Goal: Navigation & Orientation: Find specific page/section

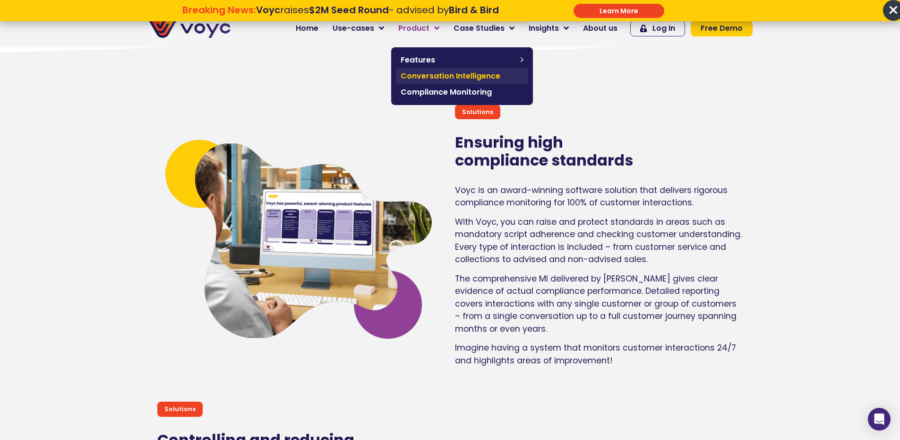
click at [446, 74] on span "Conversation Intelligence" at bounding box center [462, 75] width 123 height 11
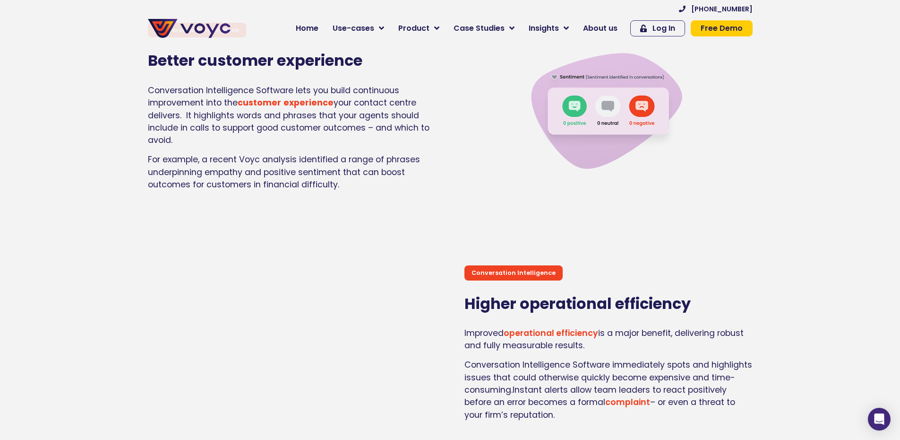
scroll to position [1418, 0]
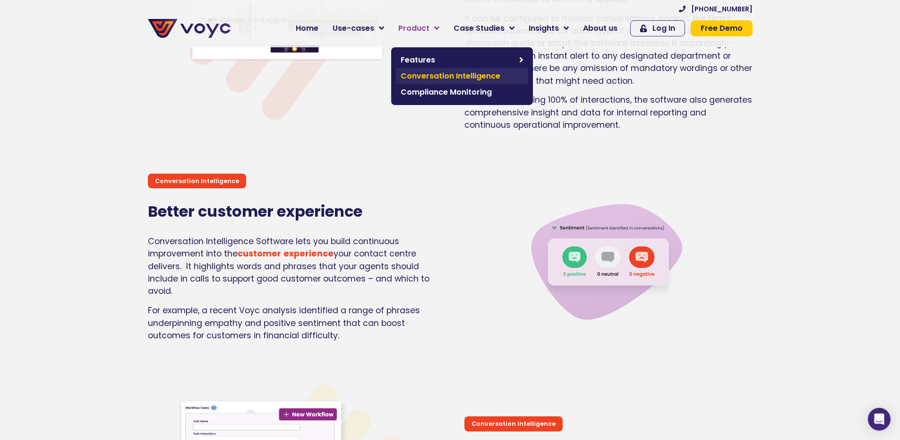
click at [480, 75] on span "Conversation Intelligence" at bounding box center [462, 75] width 123 height 11
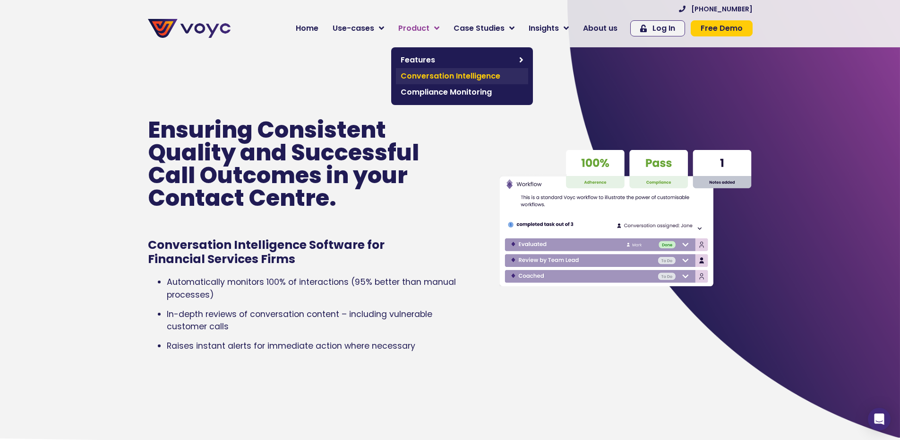
click at [481, 77] on span "Conversation Intelligence" at bounding box center [462, 75] width 123 height 11
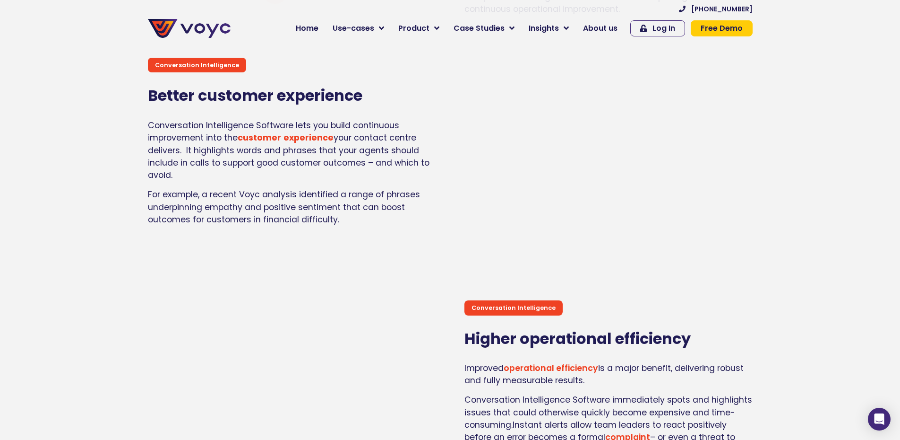
scroll to position [1511, 0]
